Goal: Information Seeking & Learning: Learn about a topic

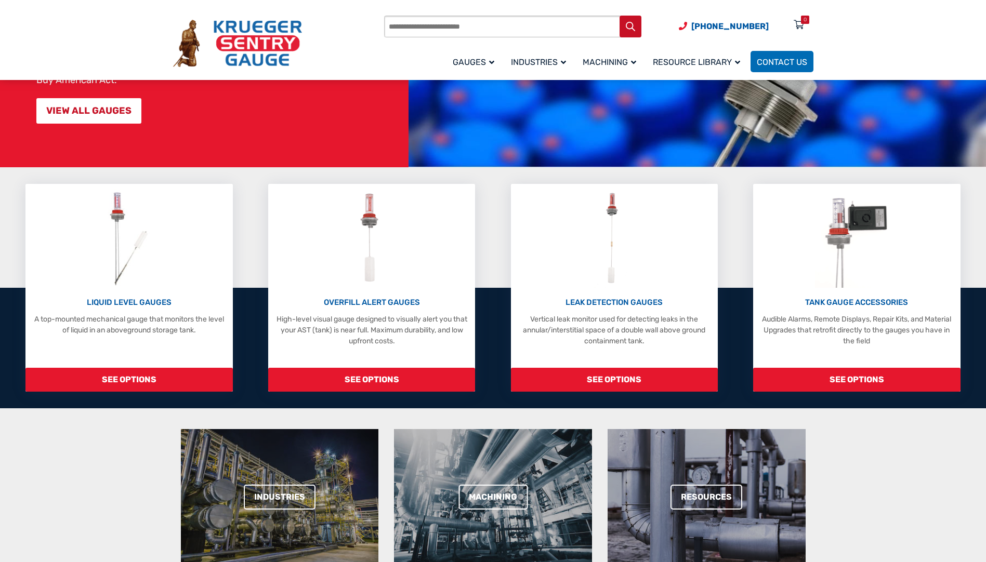
scroll to position [208, 0]
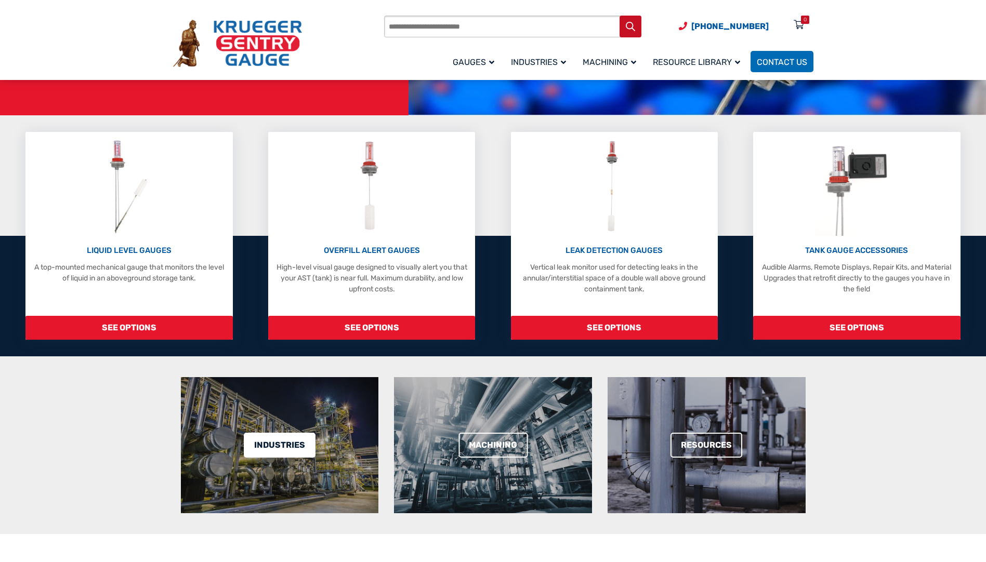
click at [266, 448] on link "Industries" at bounding box center [280, 445] width 72 height 25
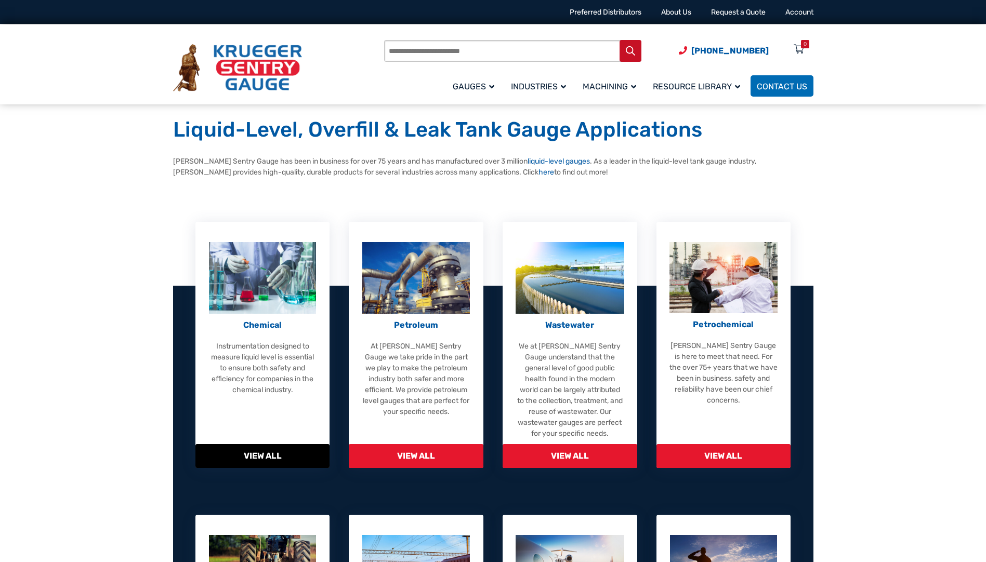
click at [282, 333] on div "Chemical Instrumentation designed to measure liquid level is essential to ensur…" at bounding box center [262, 357] width 109 height 76
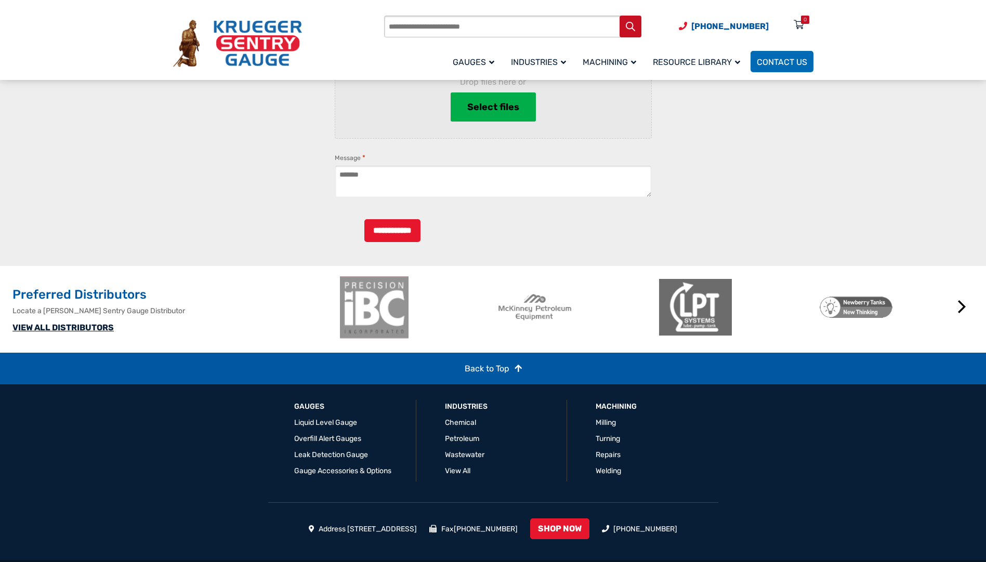
scroll to position [780, 0]
